Goal: Check status: Check status

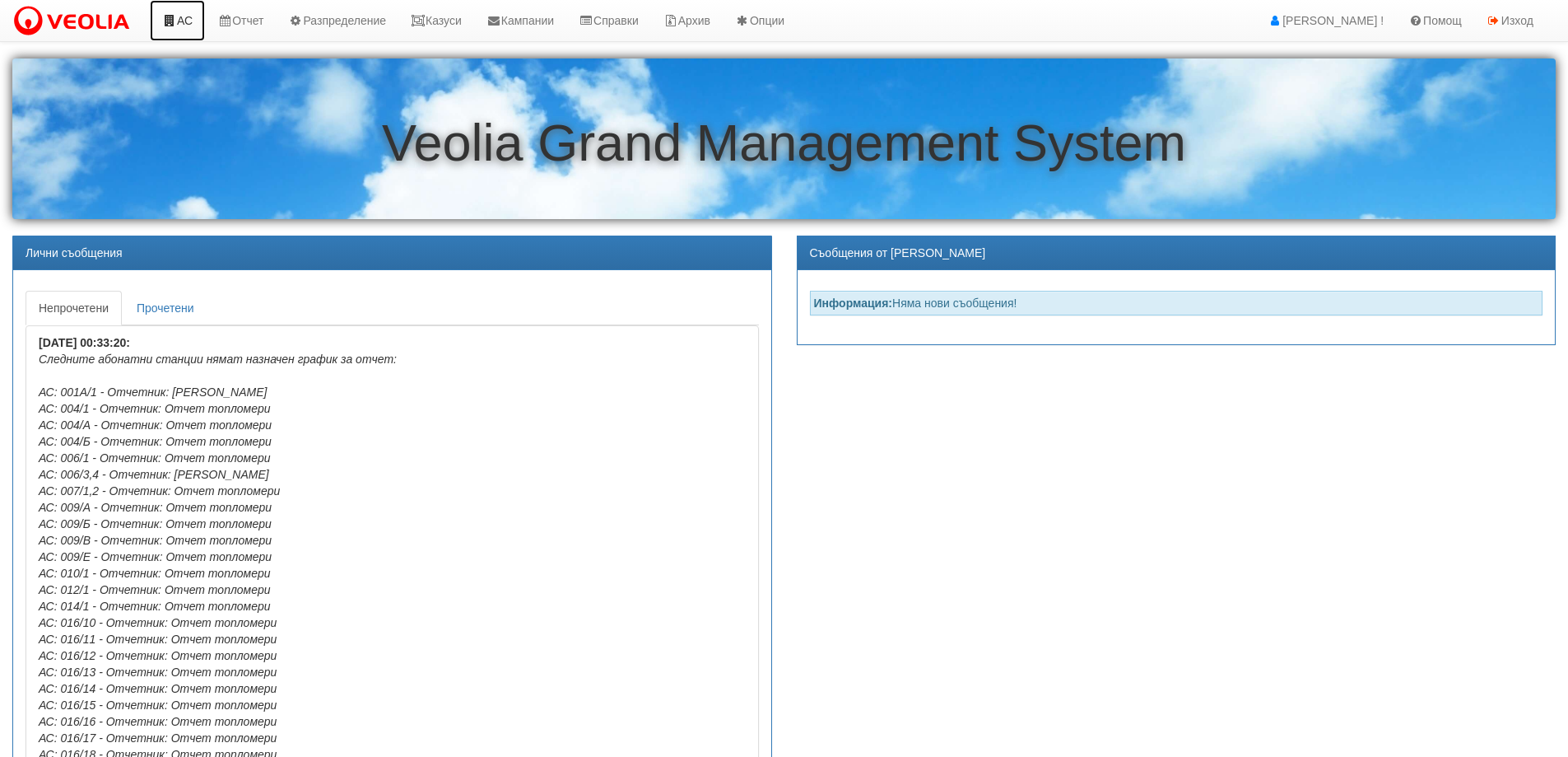
click at [182, 19] on link "АС" at bounding box center [177, 21] width 55 height 41
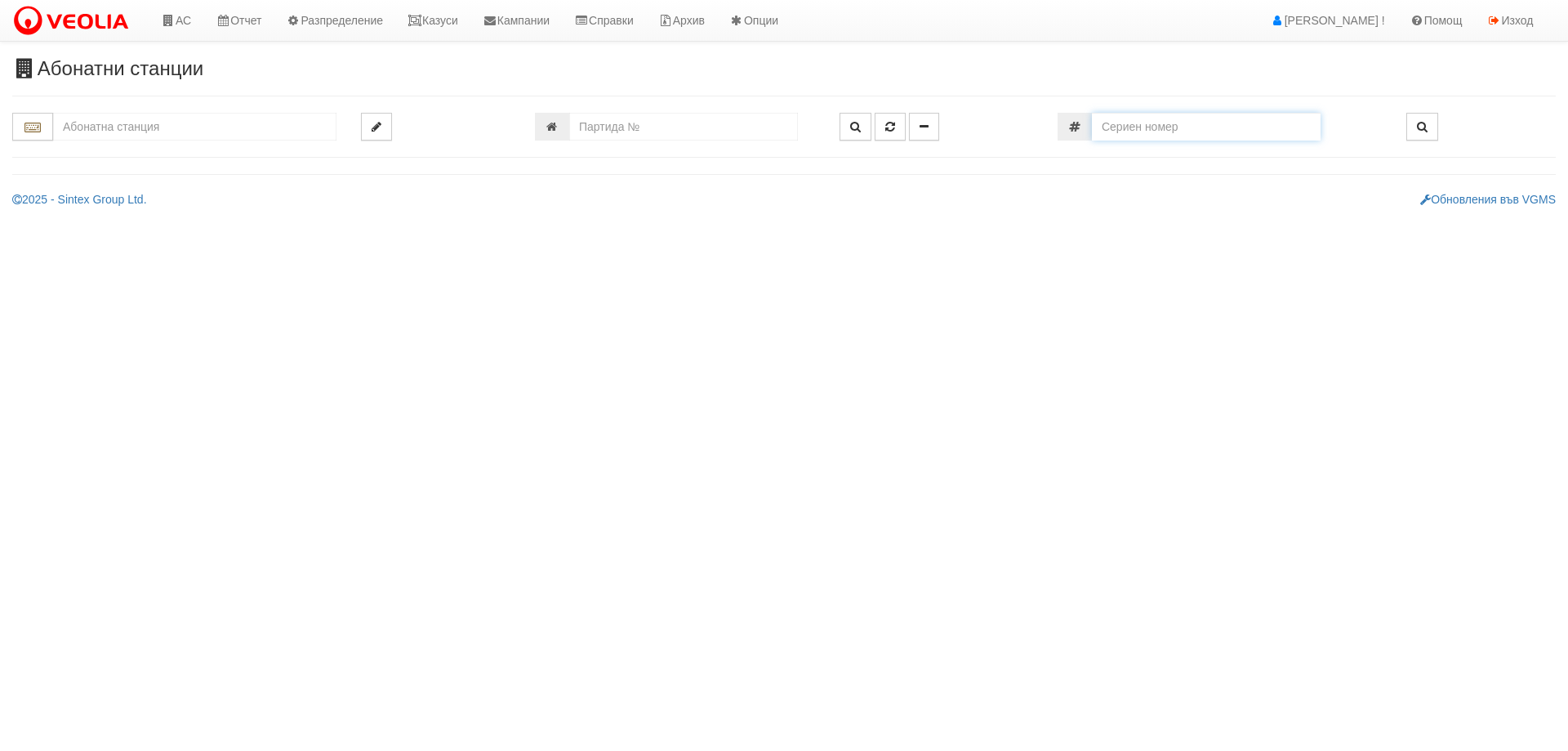
click at [1128, 128] on input "number" at bounding box center [1206, 126] width 229 height 28
paste input "12344721"
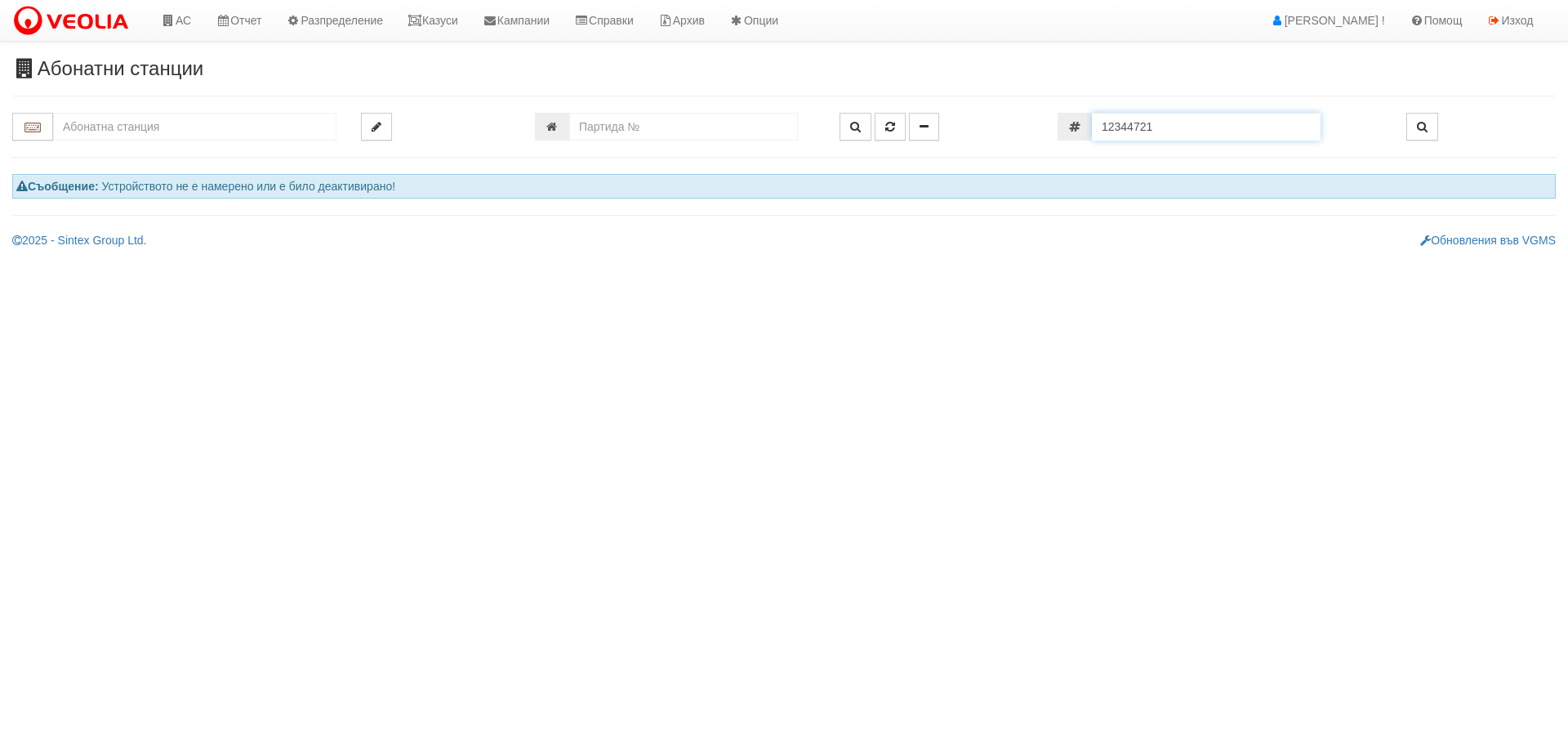
click at [1210, 123] on input "12344721" at bounding box center [1206, 126] width 229 height 28
paste input "92490"
type input "12392490"
click at [1426, 133] on icon "button" at bounding box center [1422, 127] width 11 height 12
